Goal: Task Accomplishment & Management: Manage account settings

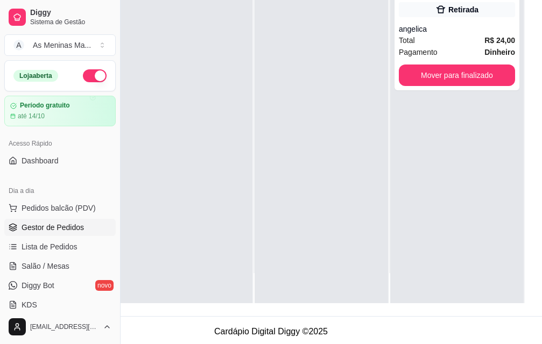
scroll to position [0, 34]
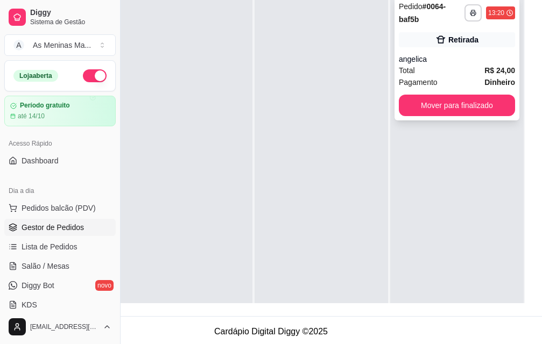
click at [458, 93] on div "**********" at bounding box center [456, 58] width 125 height 125
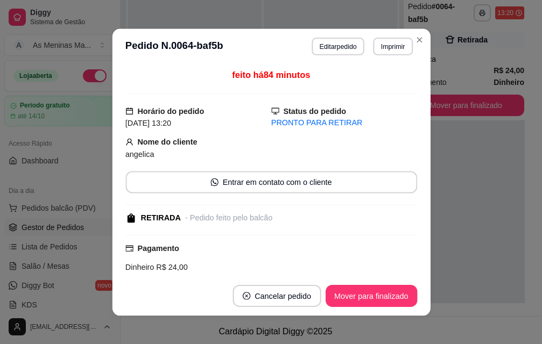
scroll to position [161, 111]
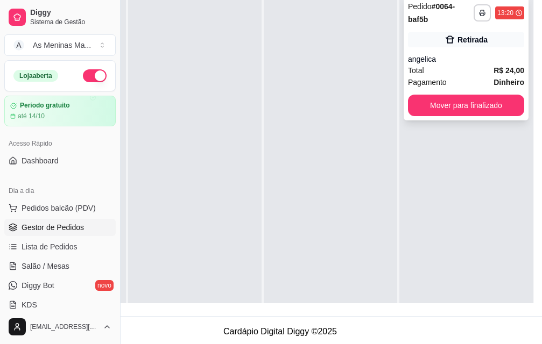
click at [448, 101] on button "Mover para finalizado" at bounding box center [466, 106] width 116 height 22
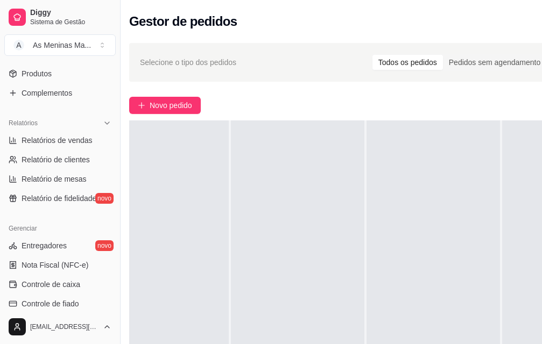
scroll to position [377, 0]
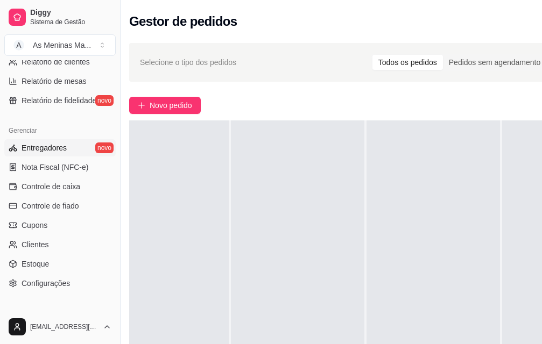
click at [57, 146] on span "Entregadores" at bounding box center [44, 148] width 45 height 11
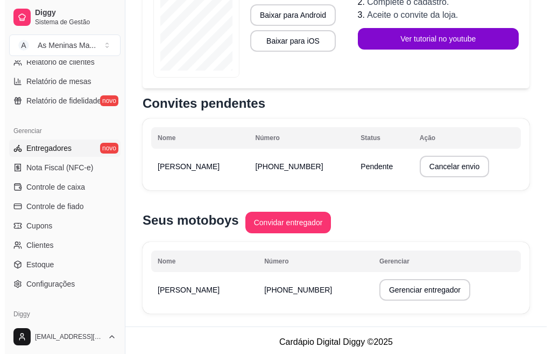
scroll to position [232, 0]
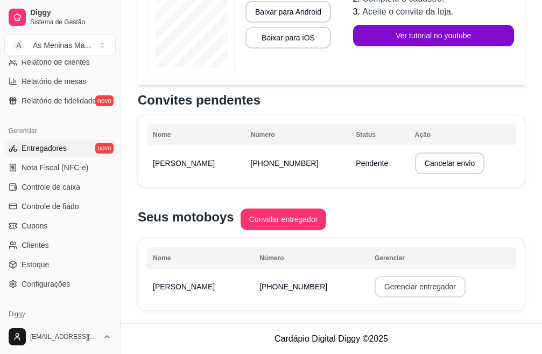
click at [399, 287] on button "Gerenciar entregador" at bounding box center [419, 286] width 91 height 22
select select "30"
click at [383, 285] on button "Gerenciar entregador" at bounding box center [419, 286] width 91 height 22
select select "30"
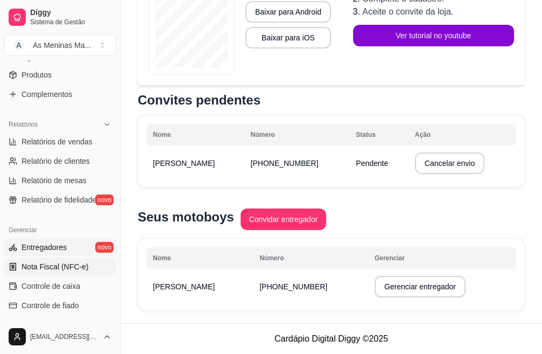
scroll to position [269, 0]
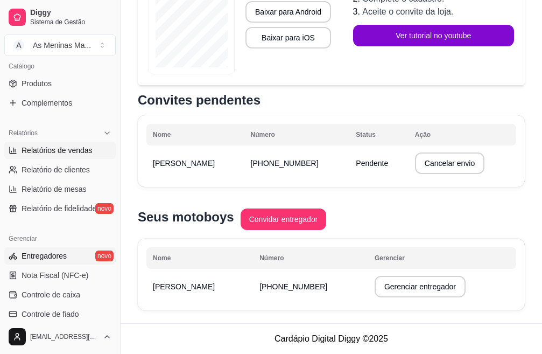
click at [44, 153] on span "Relatórios de vendas" at bounding box center [57, 150] width 71 height 11
select select "ALL"
select select "0"
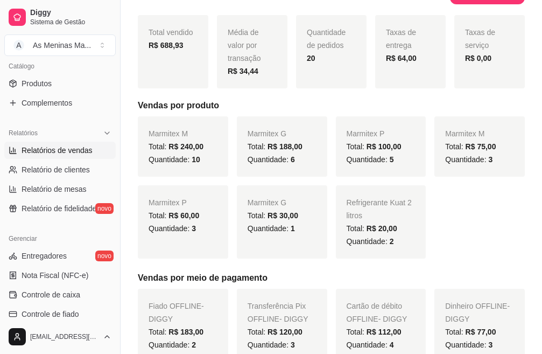
scroll to position [161, 0]
